Goal: Navigation & Orientation: Find specific page/section

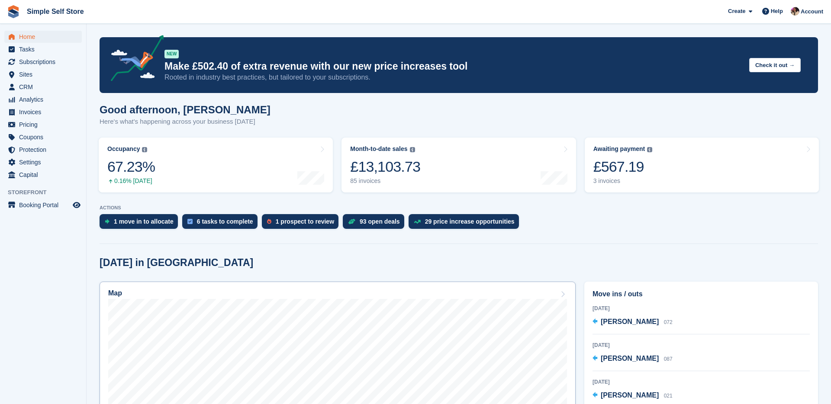
click at [345, 287] on link "Map" at bounding box center [338, 394] width 476 height 225
